Goal: Transaction & Acquisition: Purchase product/service

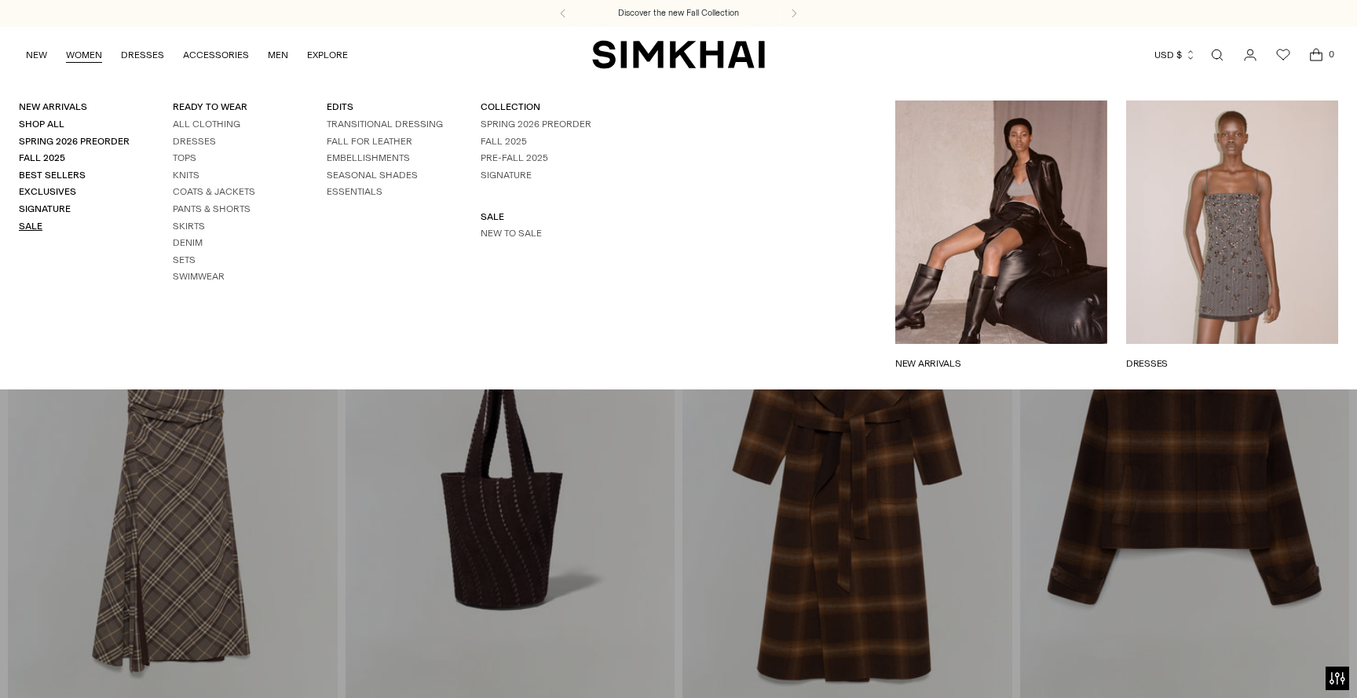
click at [33, 223] on link "Sale" at bounding box center [31, 226] width 24 height 11
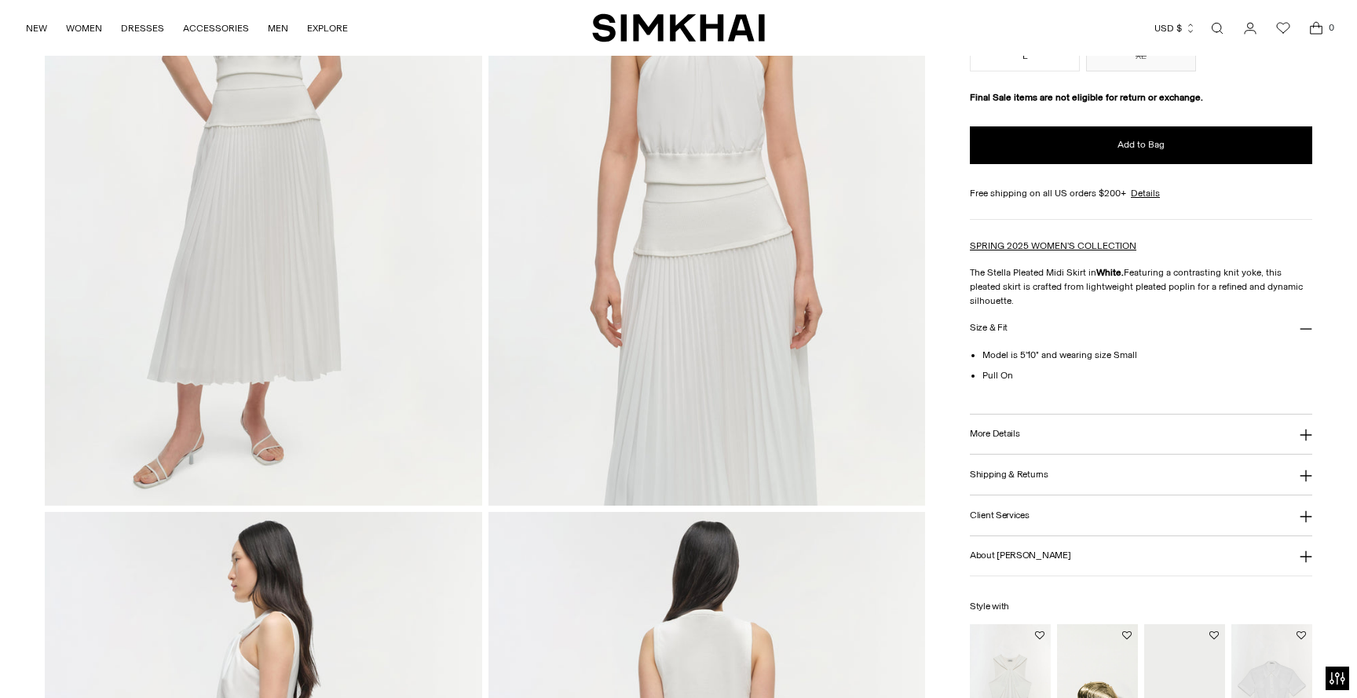
scroll to position [279, 0]
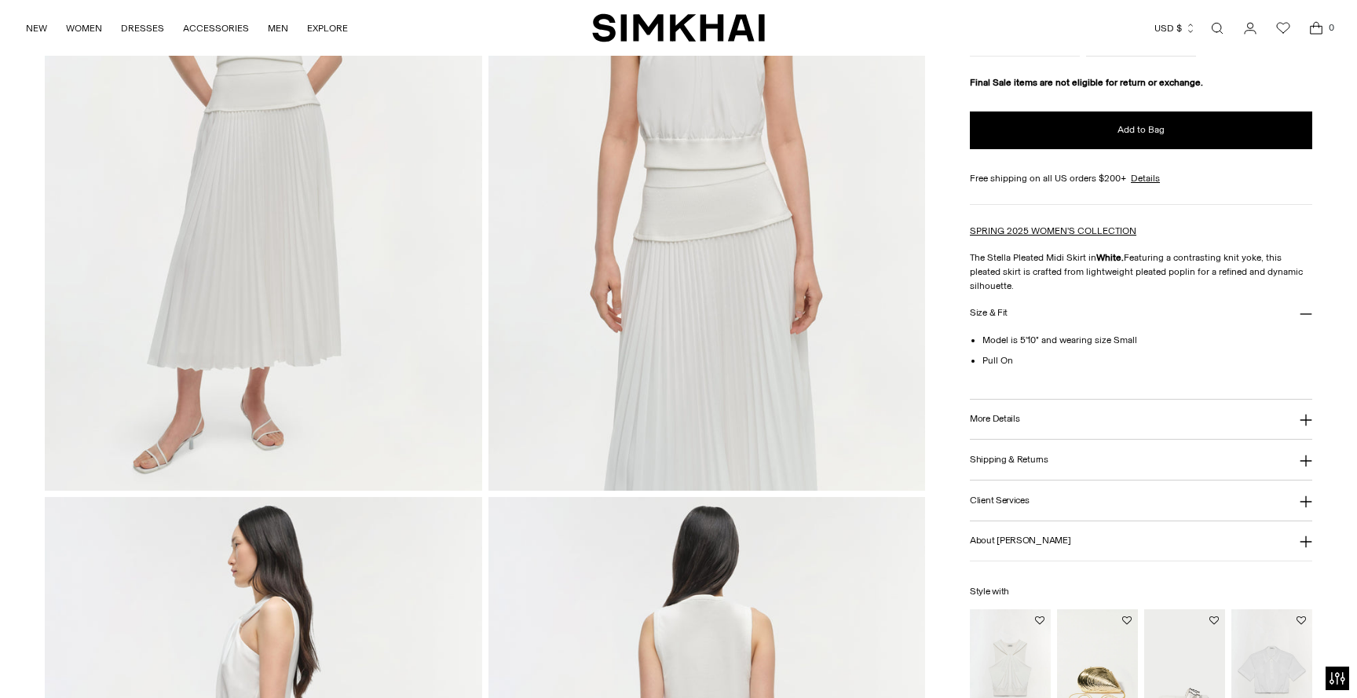
click at [1044, 406] on button "More Details" at bounding box center [1141, 420] width 342 height 40
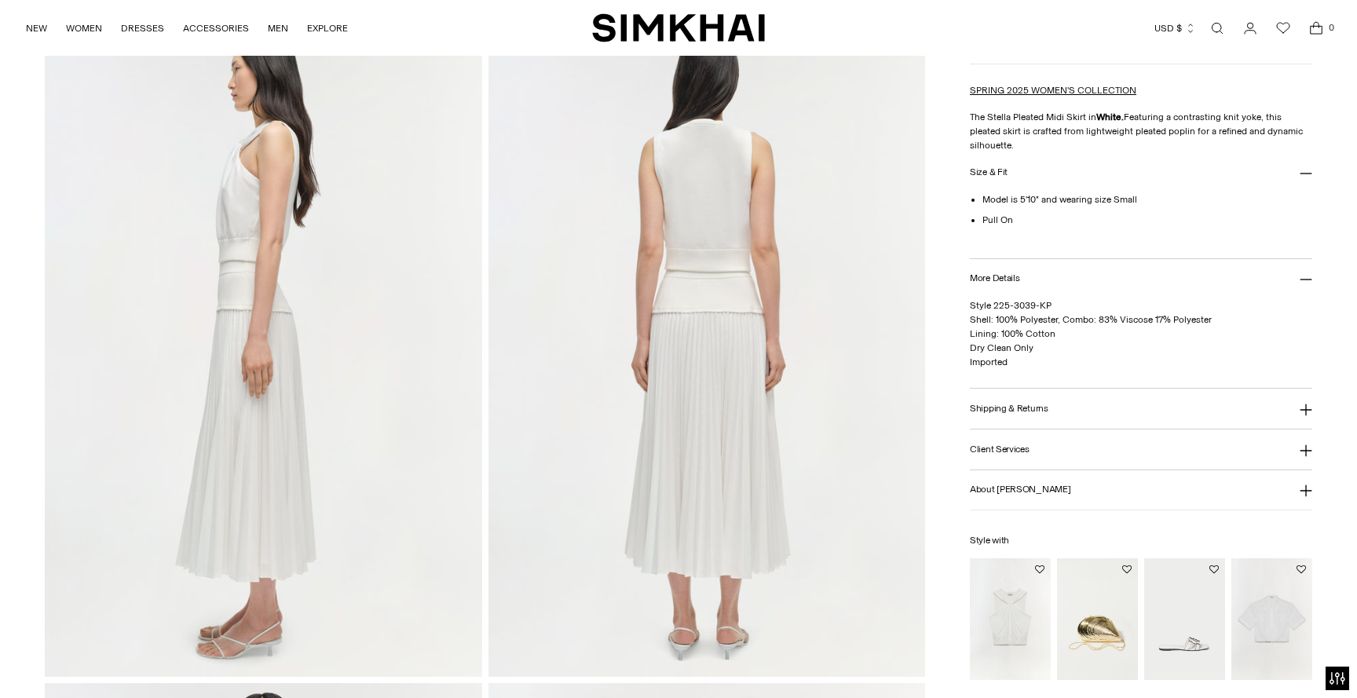
scroll to position [901, 0]
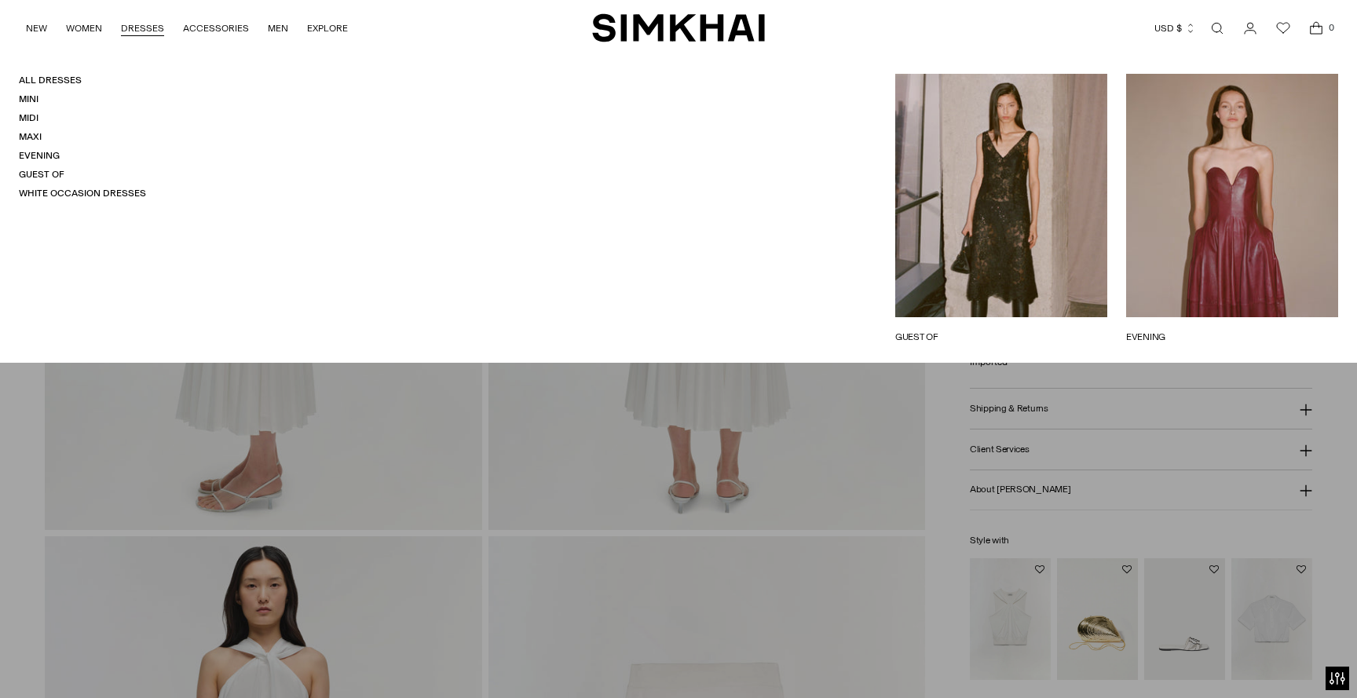
click at [134, 28] on link "DRESSES" at bounding box center [142, 28] width 43 height 35
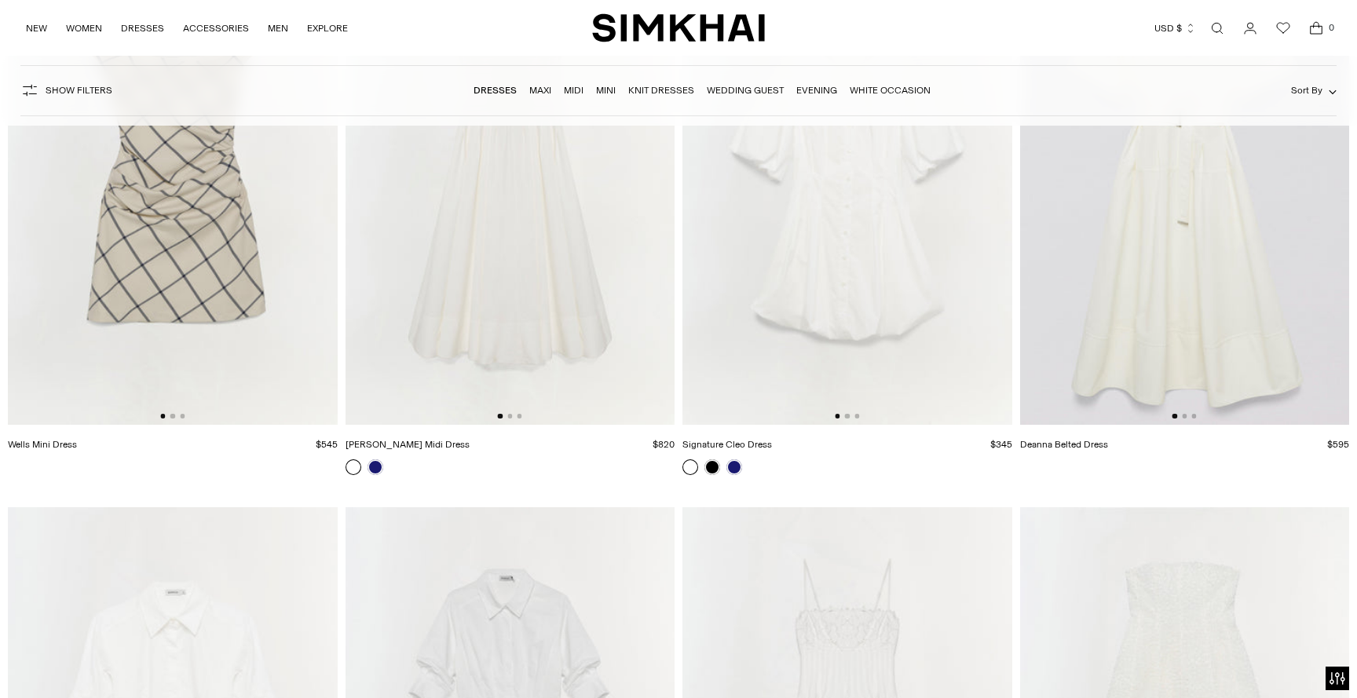
scroll to position [14267, 0]
